Goal: Task Accomplishment & Management: Complete application form

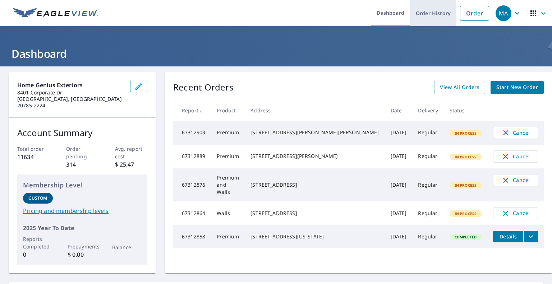
drag, startPoint x: 463, startPoint y: 17, endPoint x: 407, endPoint y: 13, distance: 55.9
click at [463, 17] on link "Order" at bounding box center [474, 13] width 29 height 15
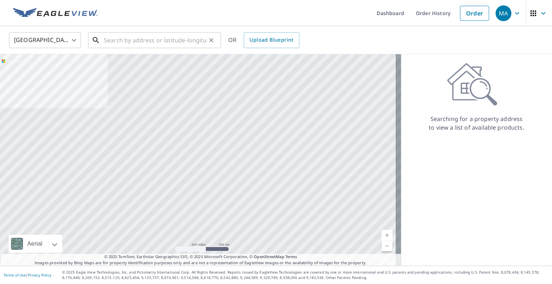
click at [152, 41] on input "text" at bounding box center [155, 40] width 102 height 20
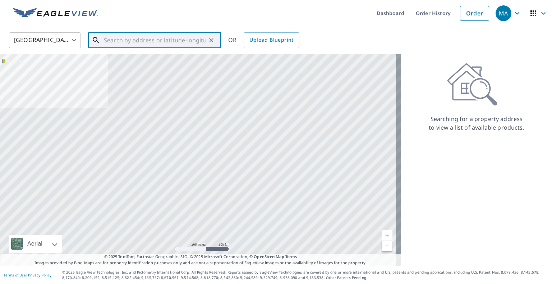
paste input "[STREET_ADDRESS][PERSON_NAME]"
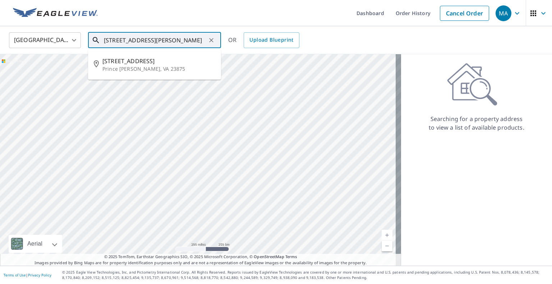
type input "[STREET_ADDRESS][PERSON_NAME]"
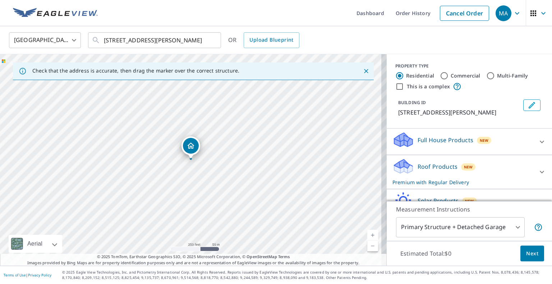
click at [461, 225] on body "MA MA Dashboard Order History Cancel Order MA [GEOGRAPHIC_DATA] [GEOGRAPHIC_DAT…" at bounding box center [276, 142] width 552 height 284
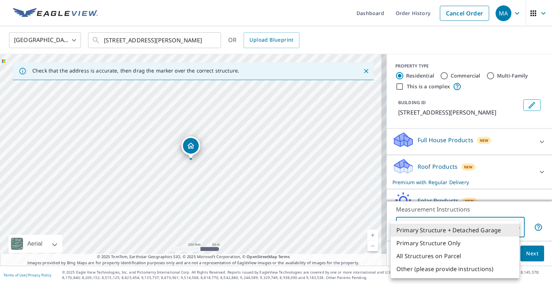
drag, startPoint x: 458, startPoint y: 244, endPoint x: 444, endPoint y: 241, distance: 15.0
click at [458, 244] on li "Primary Structure Only" at bounding box center [455, 243] width 129 height 13
type input "2"
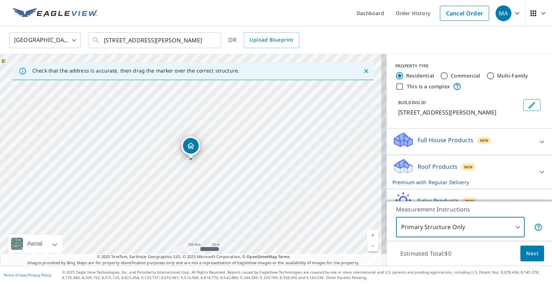
click at [520, 250] on button "Next" at bounding box center [532, 254] width 24 height 16
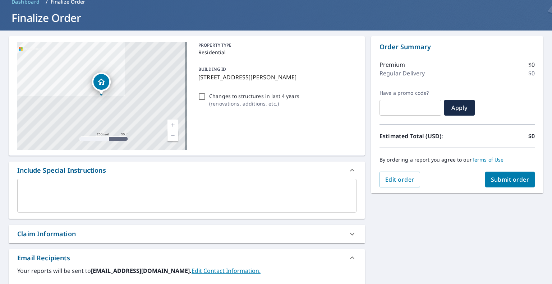
scroll to position [108, 0]
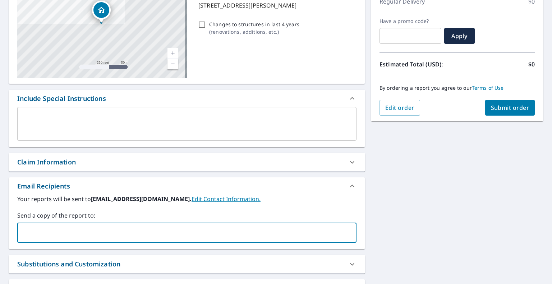
click at [254, 231] on input "text" at bounding box center [181, 233] width 322 height 14
paste input "[EMAIL_ADDRESS][DOMAIN_NAME]"
type input "[EMAIL_ADDRESS][DOMAIN_NAME]"
checkbox input "true"
click at [306, 227] on input "text" at bounding box center [228, 233] width 228 height 14
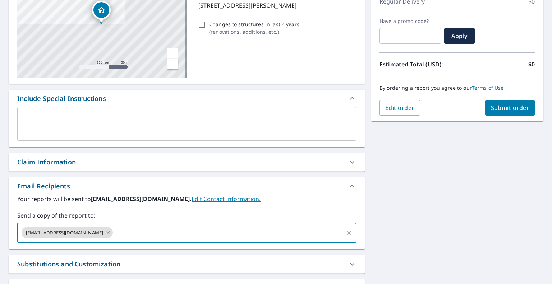
paste input "[EMAIL_ADDRESS][DOMAIN_NAME]"
type input "[EMAIL_ADDRESS][DOMAIN_NAME]"
checkbox input "true"
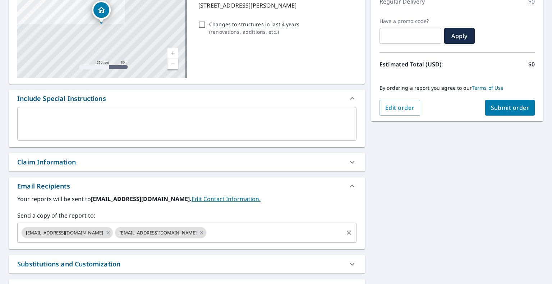
click at [302, 237] on input "text" at bounding box center [274, 233] width 135 height 14
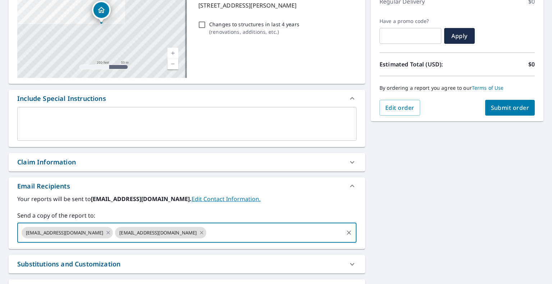
paste input "[EMAIL_ADDRESS][DOMAIN_NAME]"
type input "[EMAIL_ADDRESS][DOMAIN_NAME]"
click at [429, 214] on div "[STREET_ADDRESS][PERSON_NAME] A standard road map Aerial A detailed look from a…" at bounding box center [276, 143] width 552 height 368
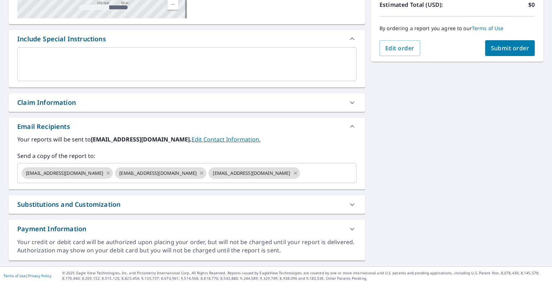
scroll to position [24, 0]
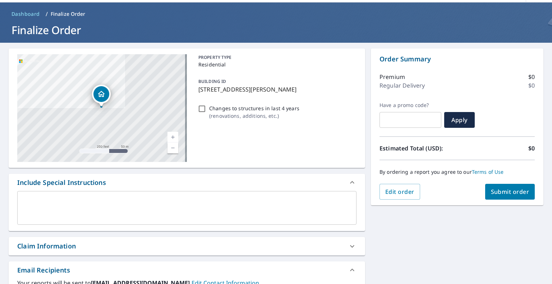
click at [492, 190] on span "Submit order" at bounding box center [510, 192] width 38 height 8
checkbox input "true"
